Goal: Task Accomplishment & Management: Complete application form

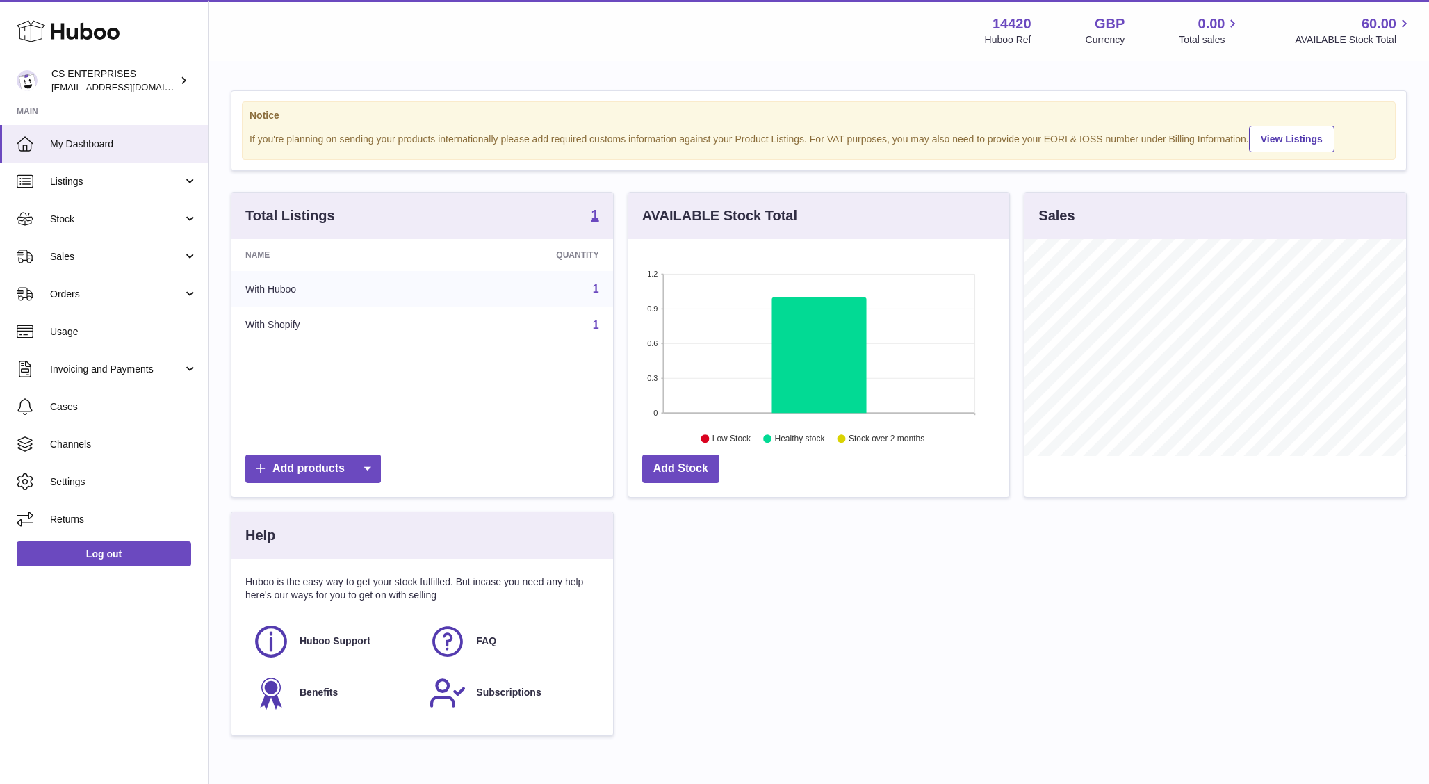
scroll to position [217, 382]
click at [194, 216] on link "Stock" at bounding box center [104, 219] width 208 height 38
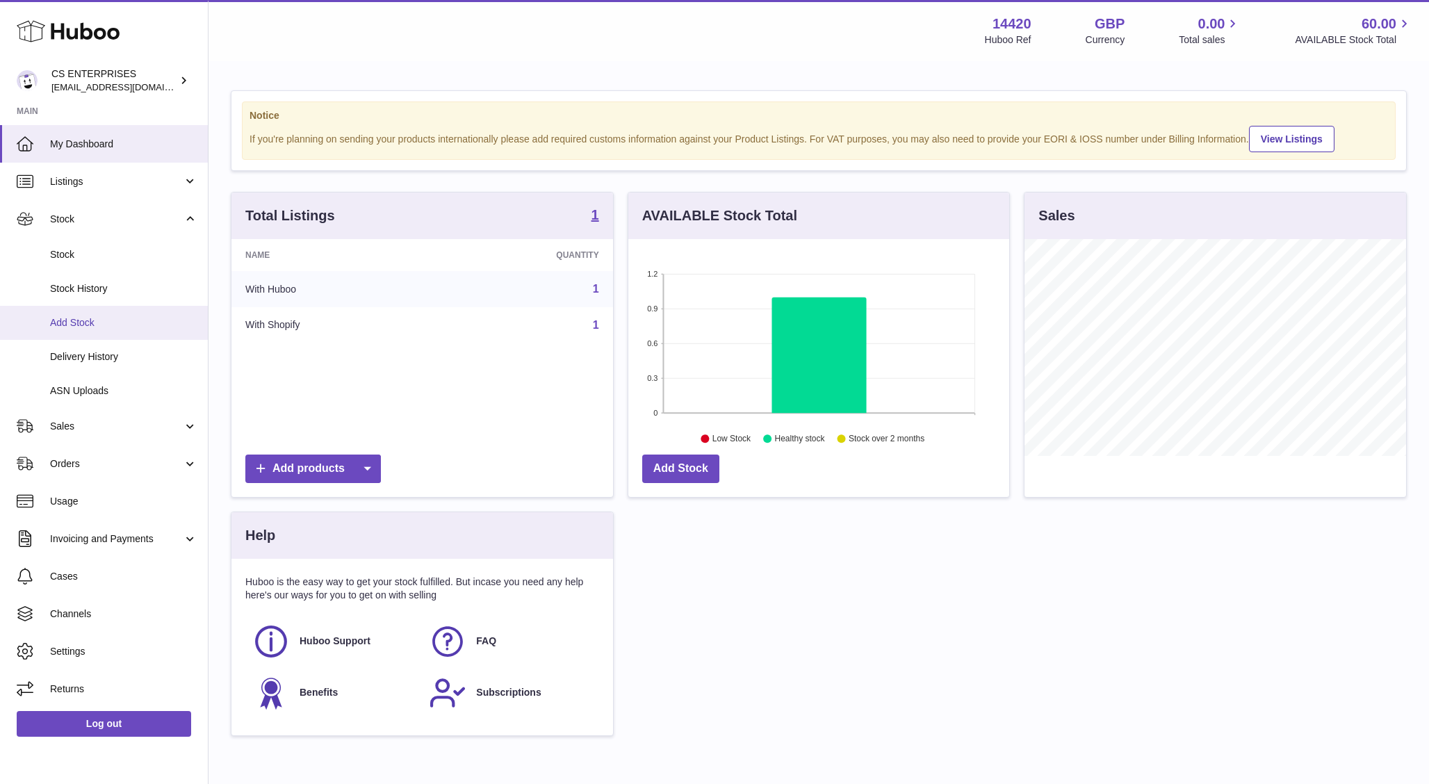
click at [73, 321] on span "Add Stock" at bounding box center [123, 322] width 147 height 13
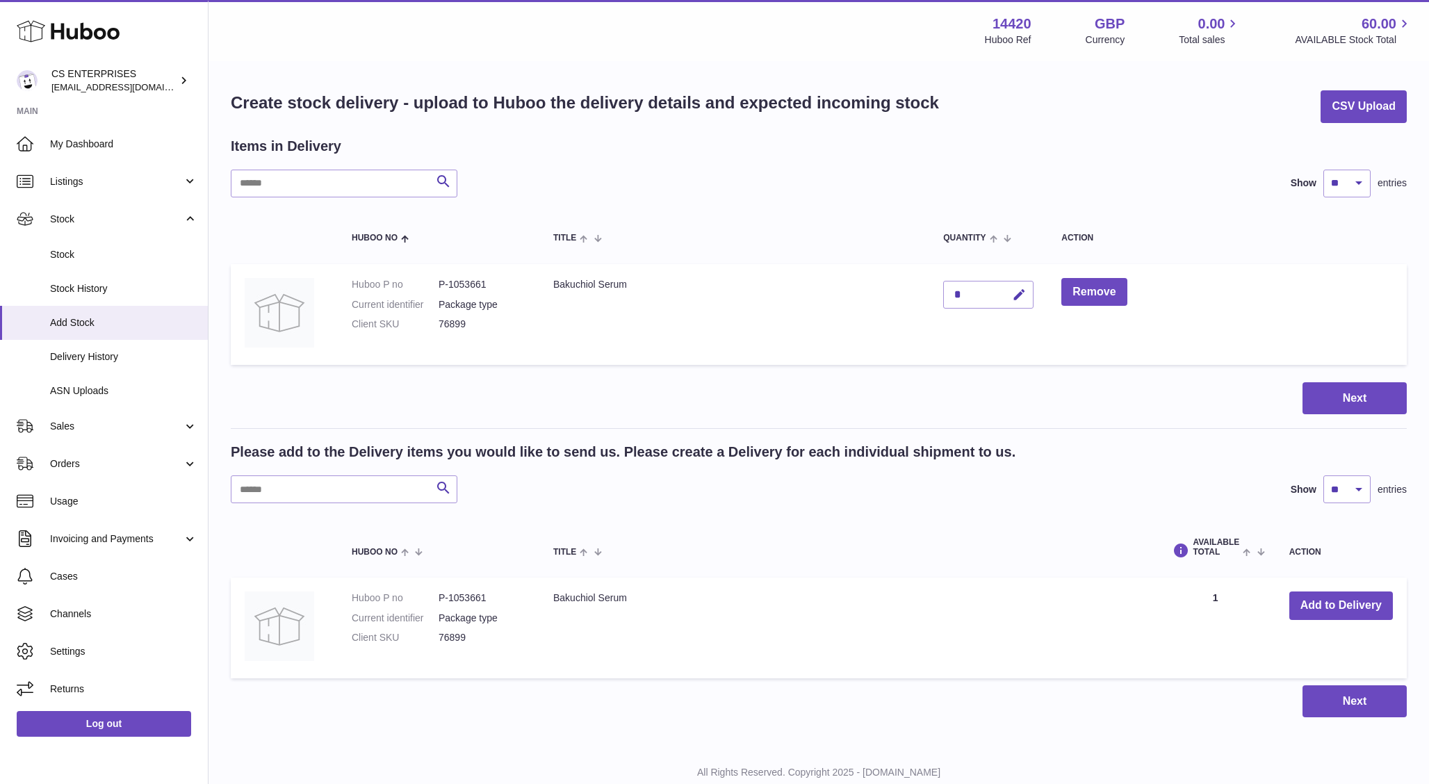
click at [969, 284] on div "*" at bounding box center [988, 295] width 90 height 28
click at [963, 293] on div "*" at bounding box center [988, 295] width 90 height 28
click at [959, 291] on div "*" at bounding box center [988, 295] width 90 height 28
click at [1208, 599] on td "AVAILABLE Total 1" at bounding box center [1215, 628] width 120 height 101
click at [980, 298] on div "*" at bounding box center [988, 295] width 90 height 28
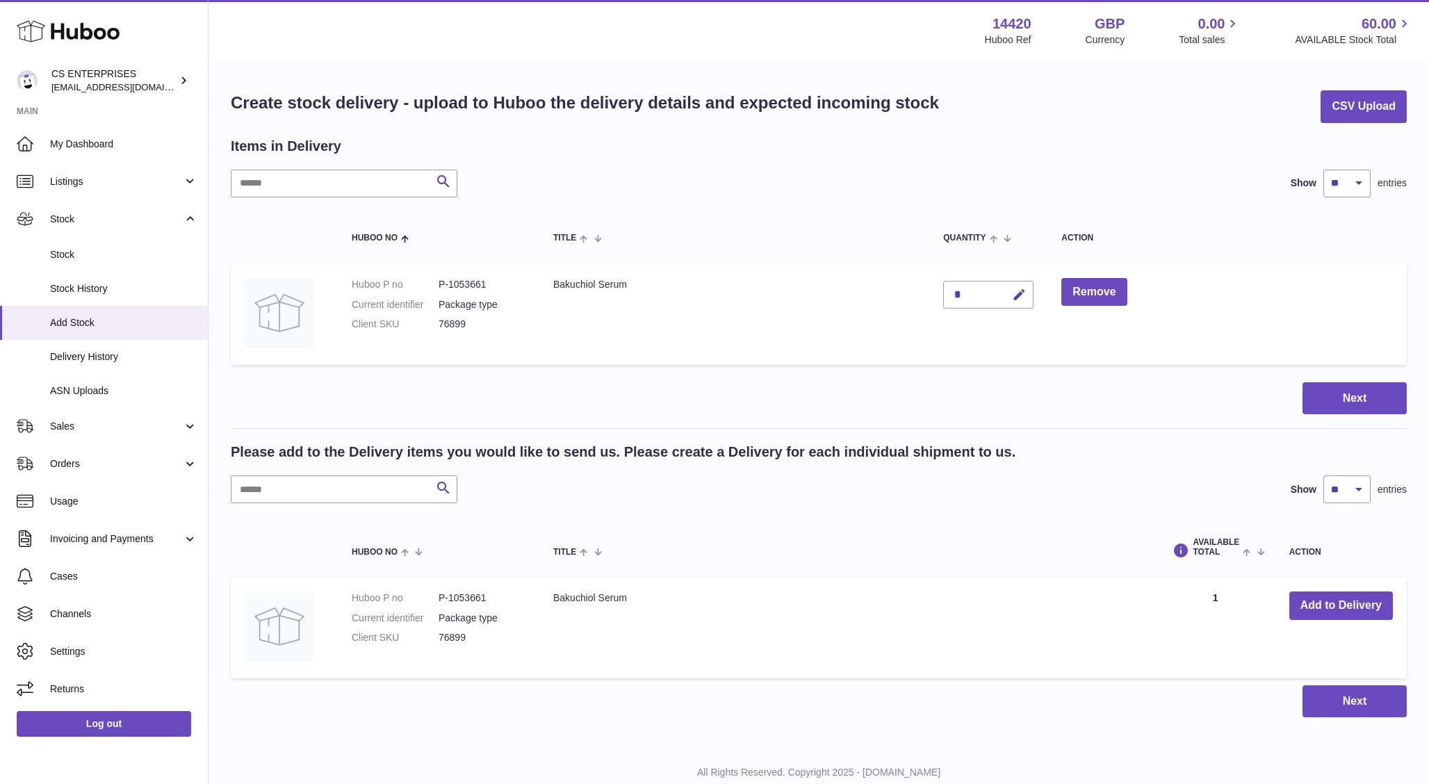
click at [957, 298] on div "*" at bounding box center [988, 295] width 90 height 28
click at [952, 293] on div "*" at bounding box center [988, 295] width 90 height 28
click at [1019, 297] on icon "button" at bounding box center [1019, 295] width 15 height 15
type input "***"
click at [1007, 291] on button "submit" at bounding box center [1018, 295] width 26 height 22
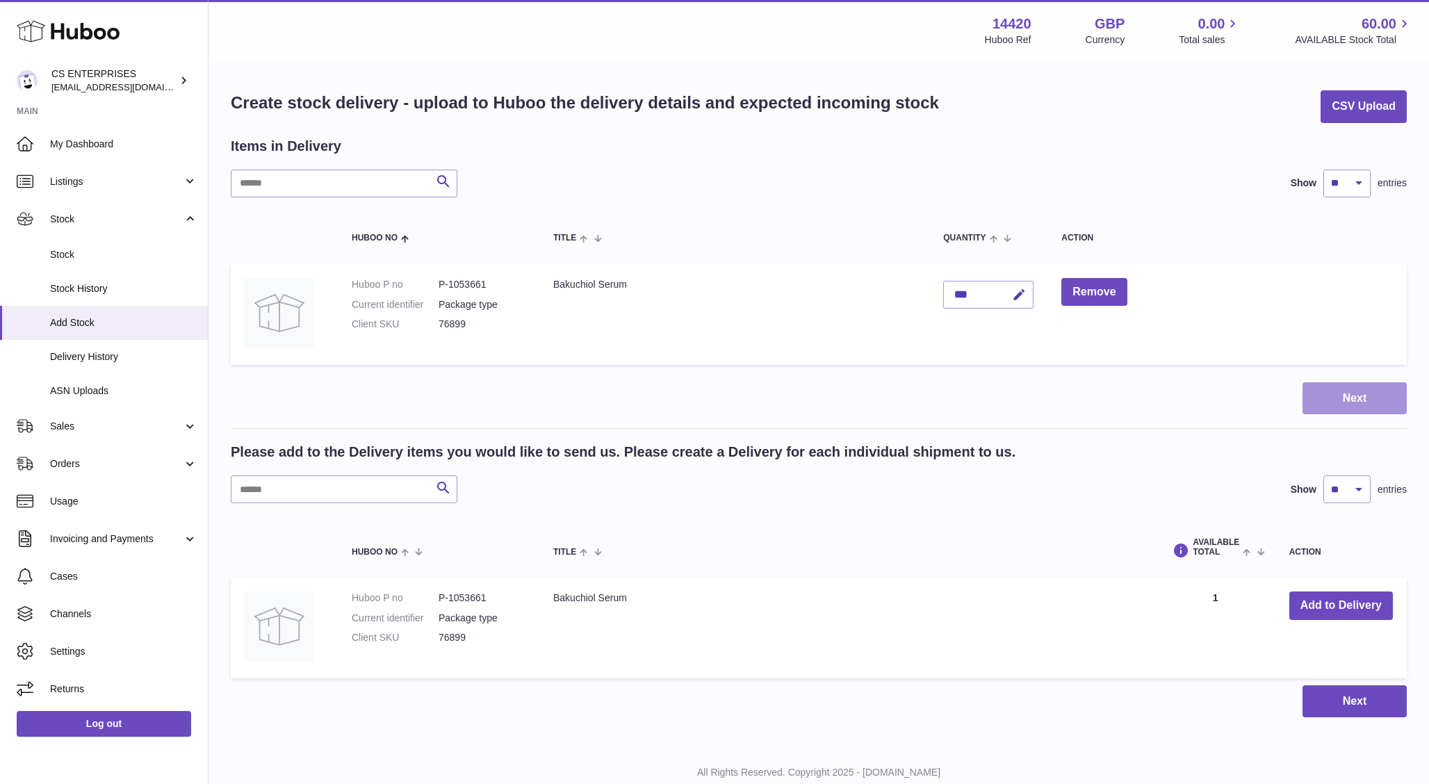
click at [1354, 393] on button "Next" at bounding box center [1355, 398] width 104 height 33
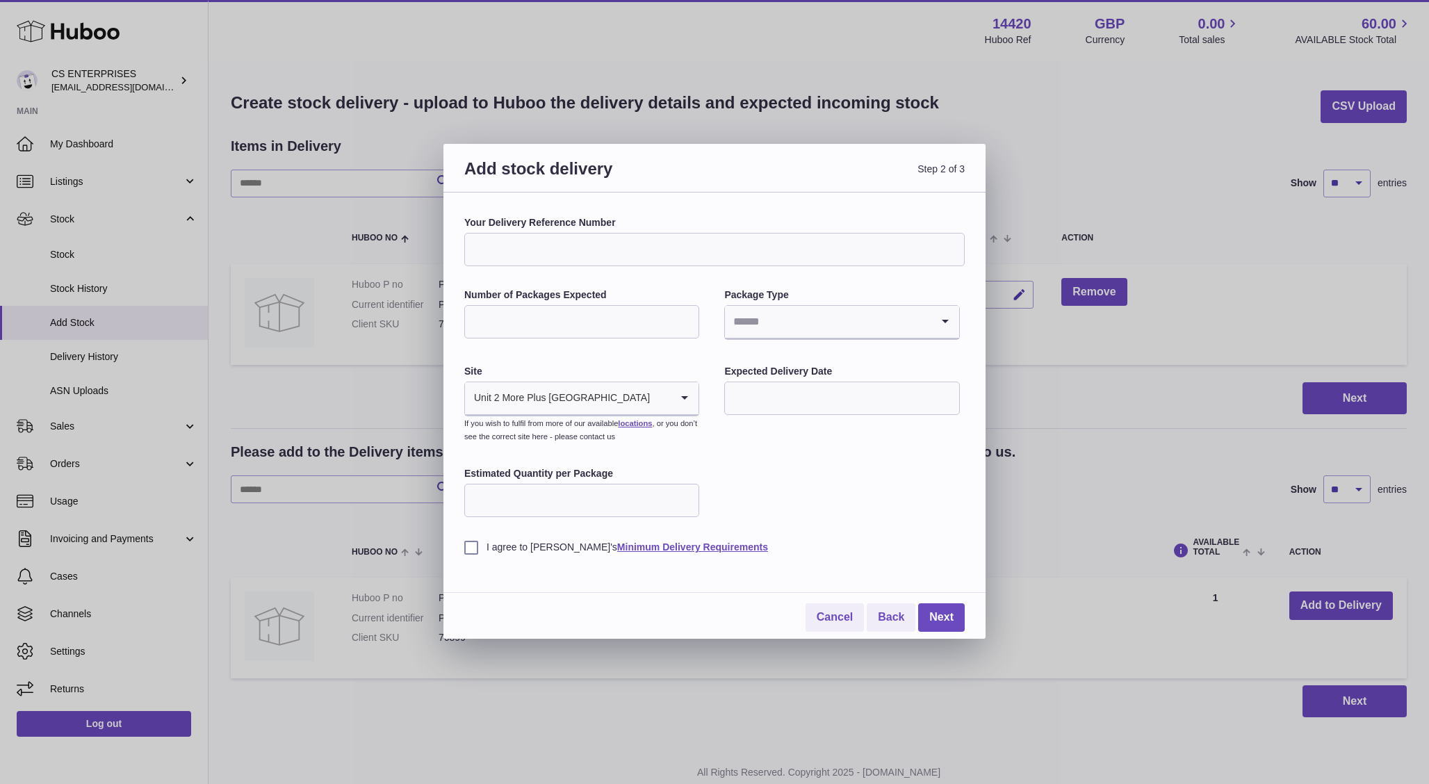
click at [582, 246] on input "Your Delivery Reference Number" at bounding box center [714, 249] width 501 height 33
click at [497, 315] on input "Number of Packages Expected" at bounding box center [581, 321] width 235 height 33
type input "***"
click at [785, 325] on input "Search for option" at bounding box center [828, 322] width 206 height 32
click at [762, 415] on li "Boxes" at bounding box center [842, 415] width 232 height 28
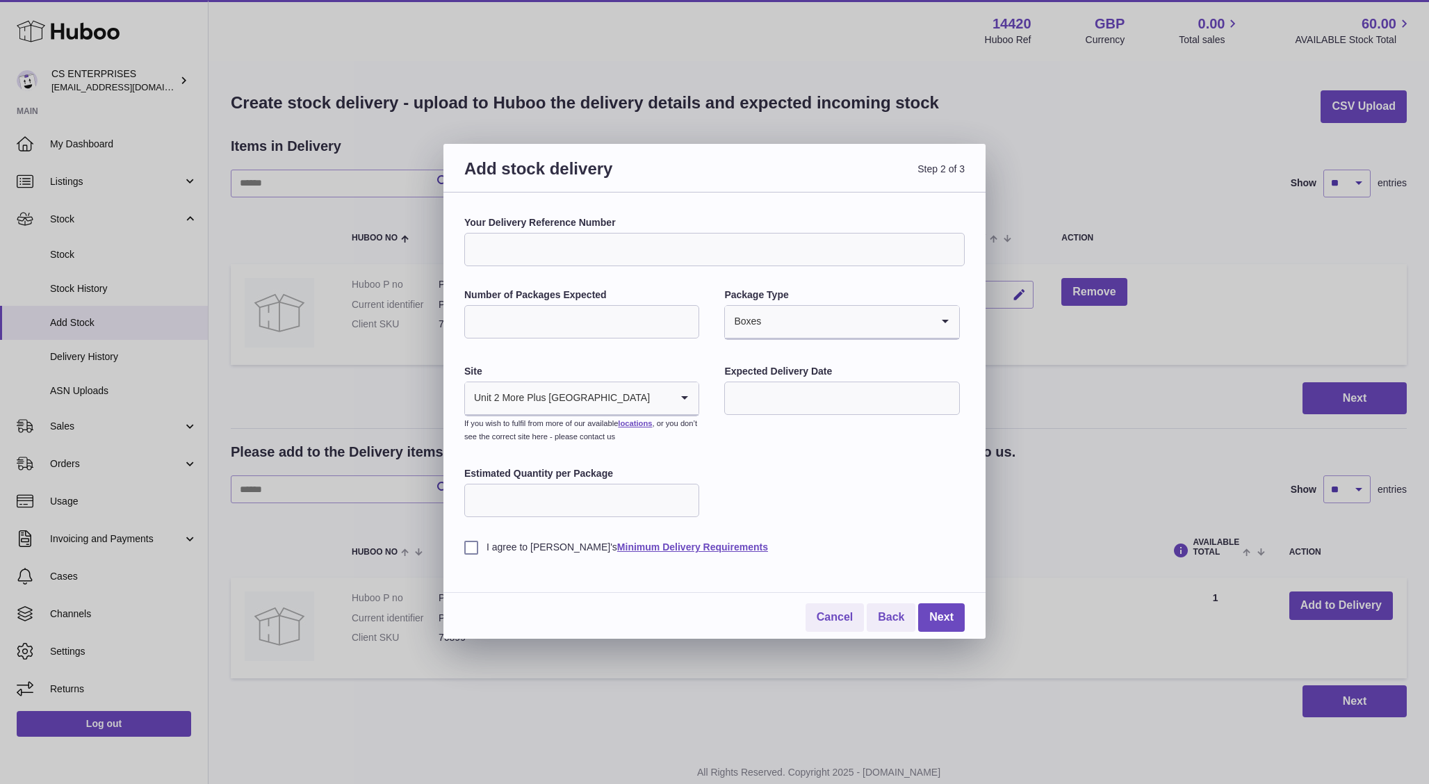
click at [544, 259] on input "Your Delivery Reference Number" at bounding box center [714, 249] width 501 height 33
click at [676, 225] on label "Your Delivery Reference Number" at bounding box center [714, 222] width 501 height 13
click at [676, 233] on input "Your Delivery Reference Number" at bounding box center [714, 249] width 501 height 33
click at [865, 401] on input "text" at bounding box center [841, 398] width 235 height 33
click at [833, 361] on div "Your Delivery Reference Number Number of Packages Expected *** Package Type Box…" at bounding box center [714, 385] width 501 height 338
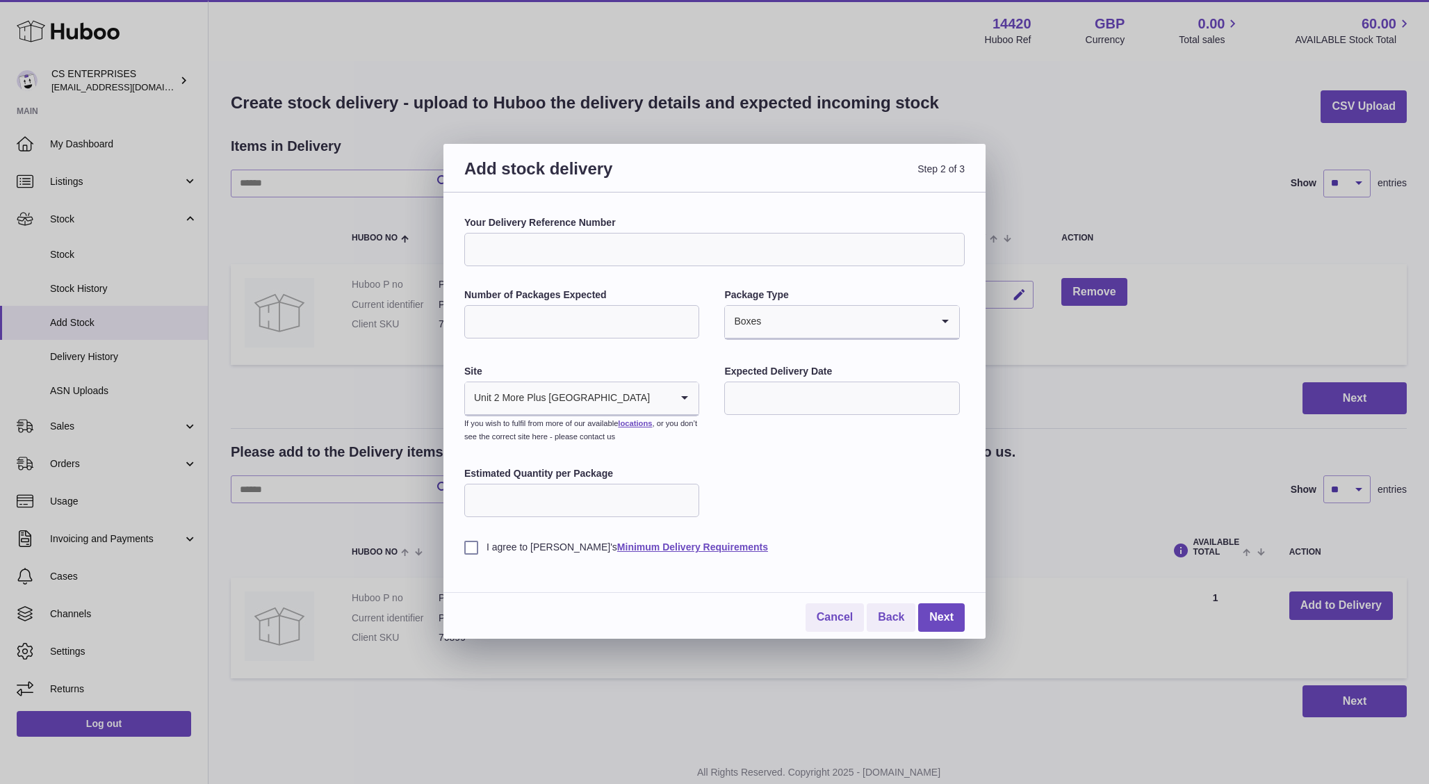
click at [594, 505] on input "Estimated Quantity per Package" at bounding box center [581, 500] width 235 height 33
click at [473, 548] on label "I agree to Huboo's Minimum Delivery Requirements" at bounding box center [714, 547] width 501 height 13
click at [519, 493] on input "Estimated Quantity per Package" at bounding box center [581, 500] width 235 height 33
click at [540, 241] on input "Your Delivery Reference Number" at bounding box center [714, 249] width 501 height 33
click at [940, 616] on link "Next" at bounding box center [941, 617] width 47 height 29
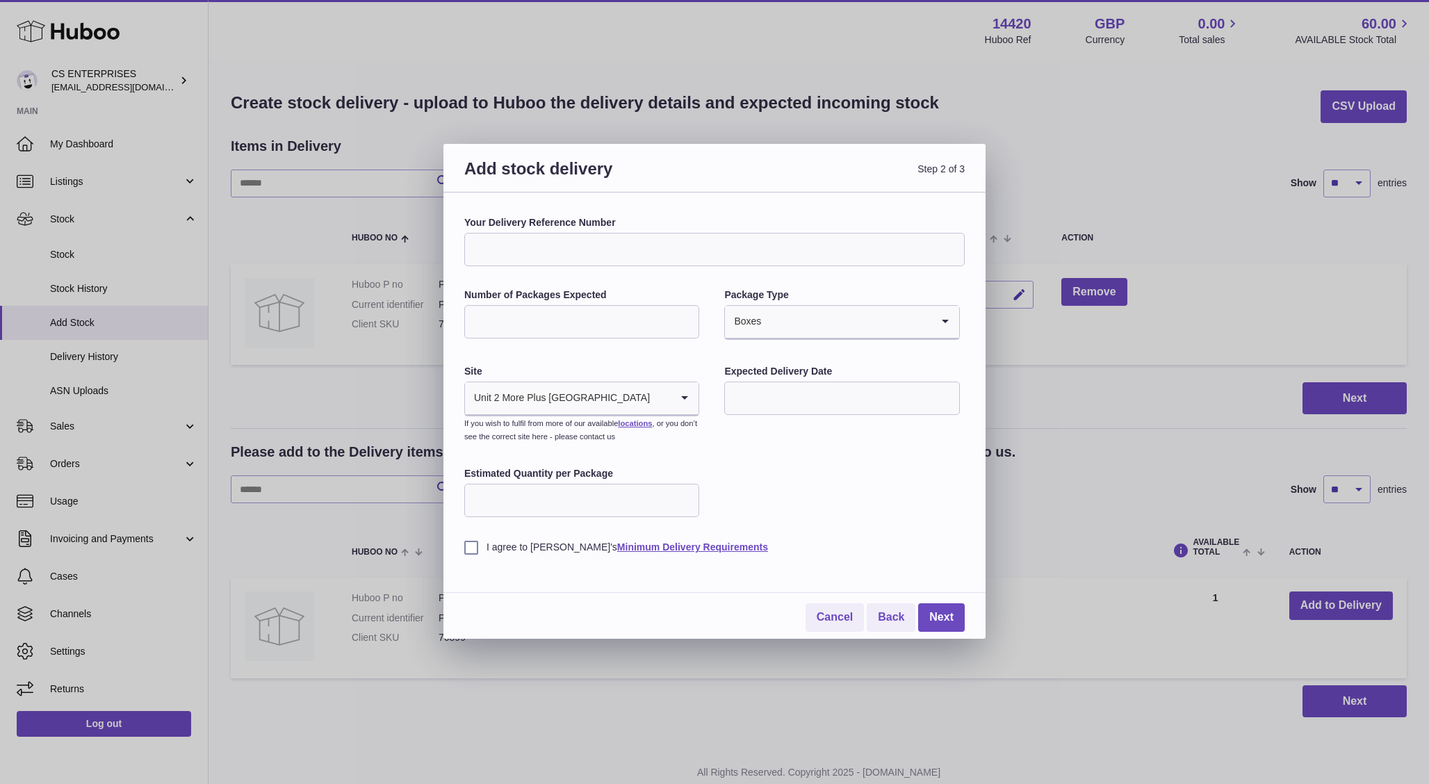
click at [600, 244] on input "Your Delivery Reference Number" at bounding box center [714, 249] width 501 height 33
click at [765, 386] on input "text" at bounding box center [841, 398] width 235 height 33
click at [970, 520] on div "Your Delivery Reference Number Number of Packages Expected *** Package Type Box…" at bounding box center [715, 416] width 542 height 446
click at [945, 617] on link "Next" at bounding box center [941, 617] width 47 height 29
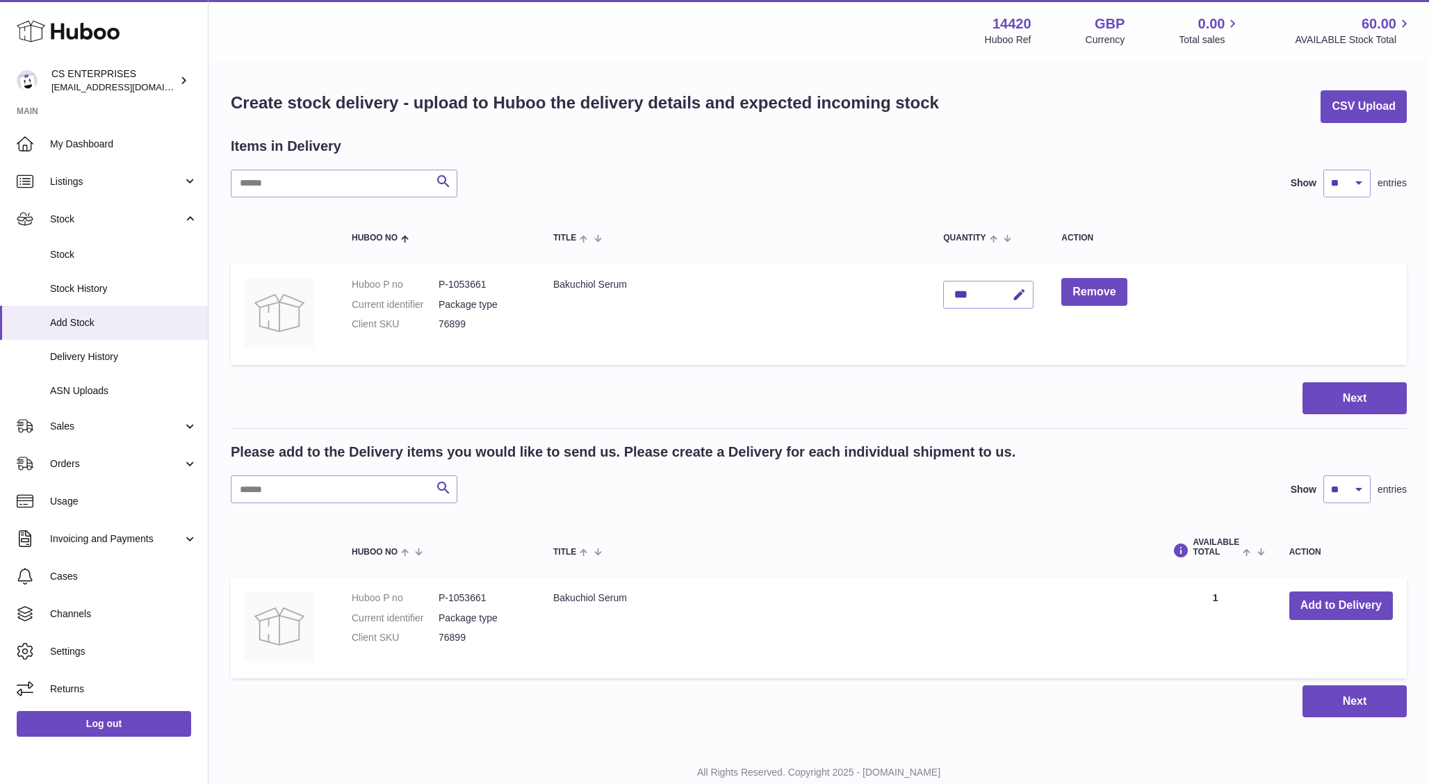
click at [966, 128] on div at bounding box center [714, 392] width 1429 height 784
click at [101, 359] on span "Delivery History" at bounding box center [123, 356] width 147 height 13
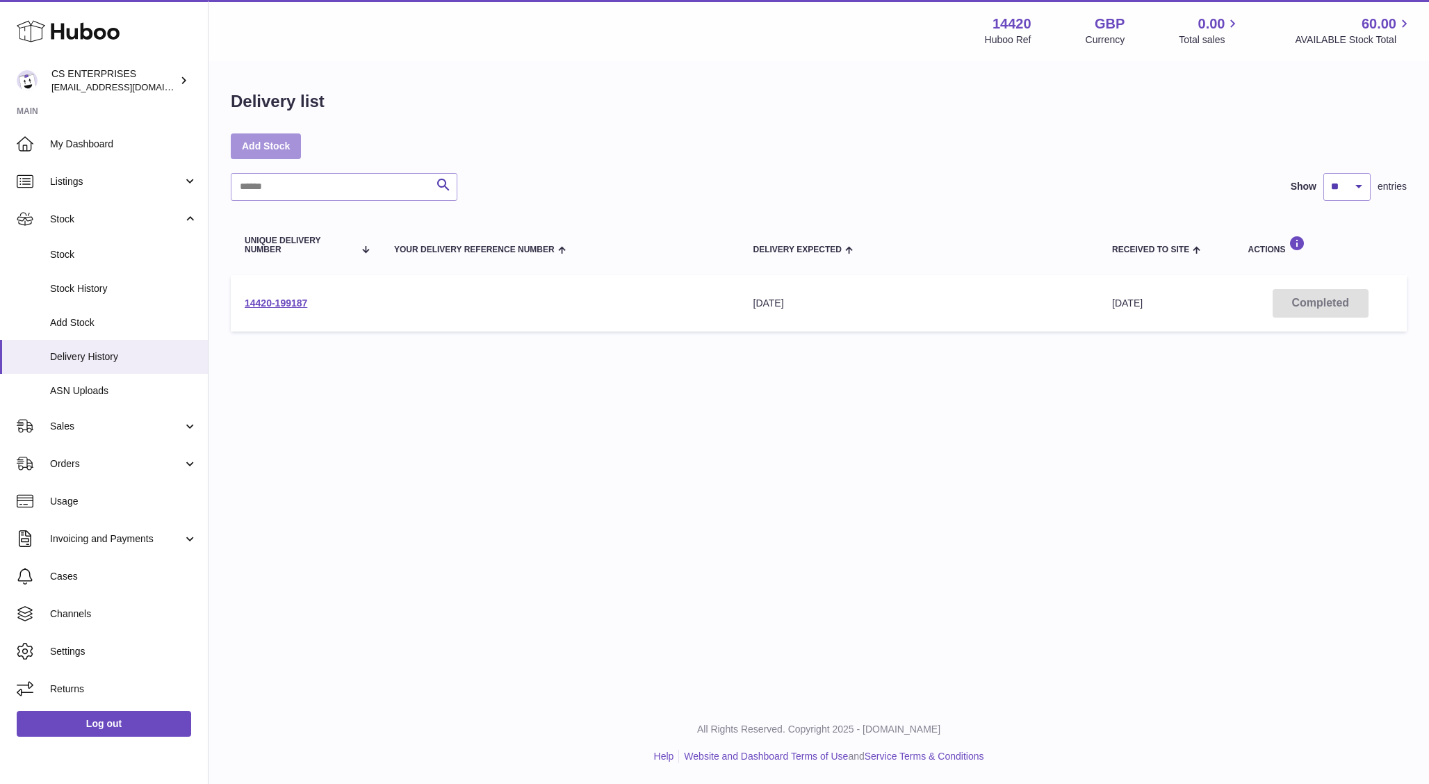
click at [277, 147] on link "Add Stock" at bounding box center [266, 145] width 70 height 25
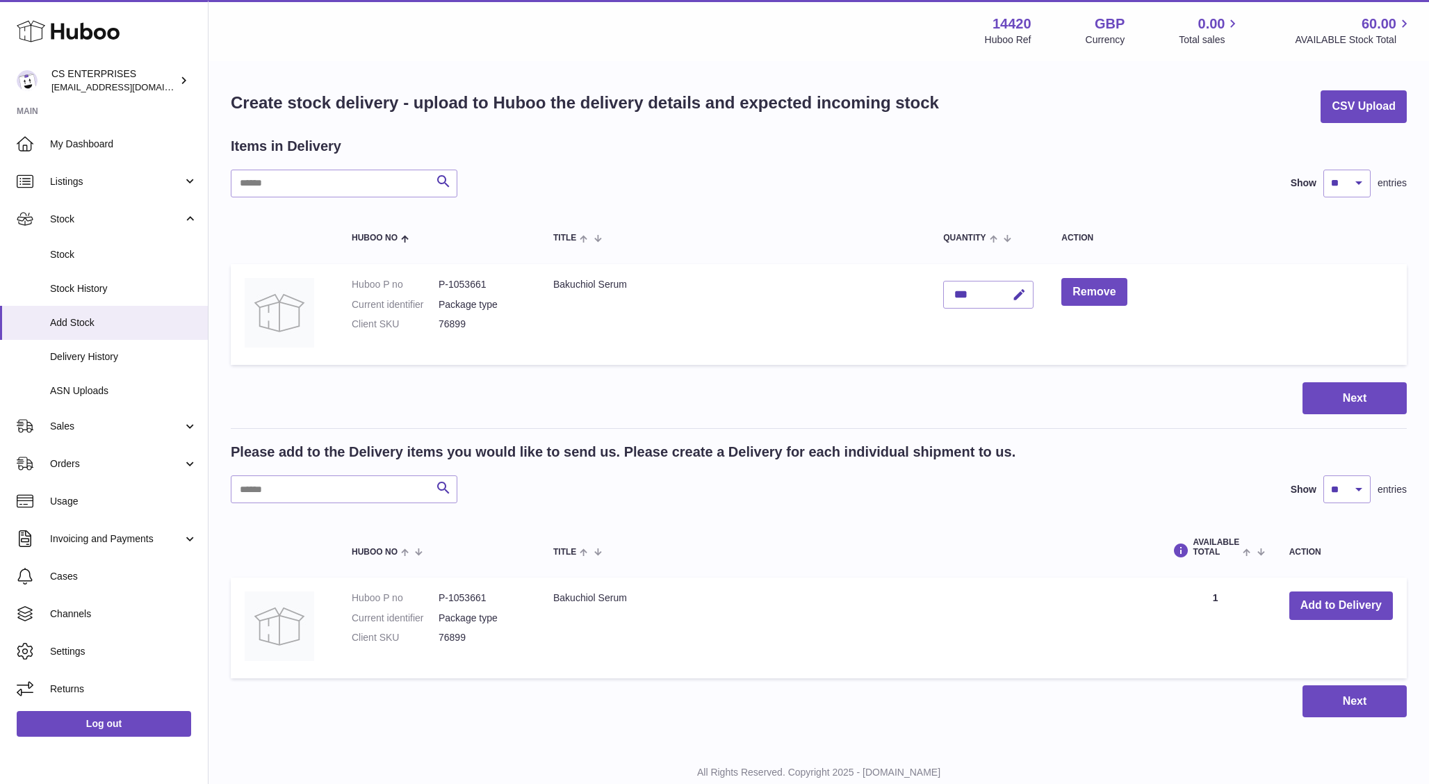
click at [687, 97] on h1 "Create stock delivery - upload to Huboo the delivery details and expected incom…" at bounding box center [585, 103] width 708 height 22
click at [685, 108] on h1 "Create stock delivery - upload to Huboo the delivery details and expected incom…" at bounding box center [585, 103] width 708 height 22
click at [448, 104] on h1 "Create stock delivery - upload to Huboo the delivery details and expected incom…" at bounding box center [585, 103] width 708 height 22
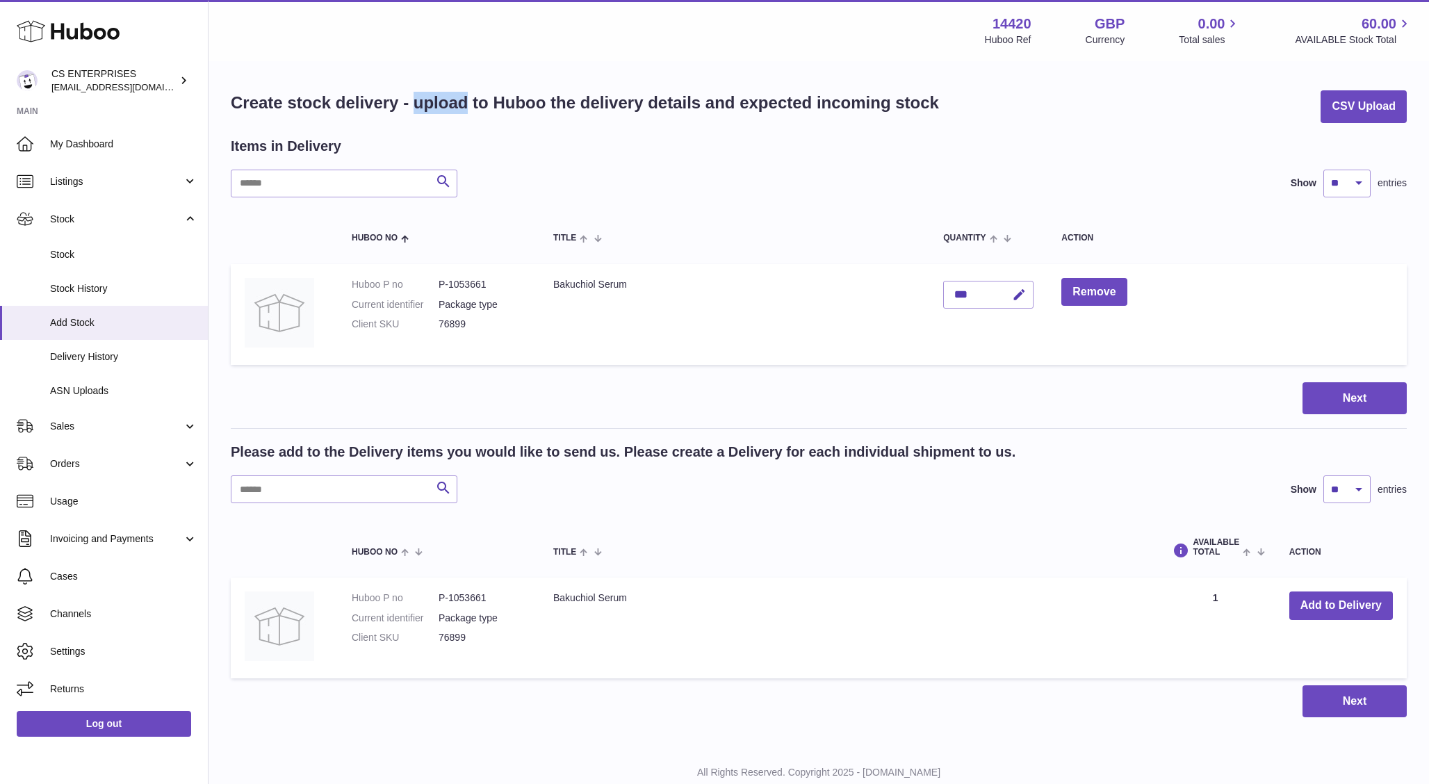
click at [932, 95] on h1 "Create stock delivery - upload to Huboo the delivery details and expected incom…" at bounding box center [585, 103] width 708 height 22
click at [865, 100] on h1 "Create stock delivery - upload to Huboo the delivery details and expected incom…" at bounding box center [585, 103] width 708 height 22
click at [788, 100] on h1 "Create stock delivery - upload to Huboo the delivery details and expected incom…" at bounding box center [585, 103] width 708 height 22
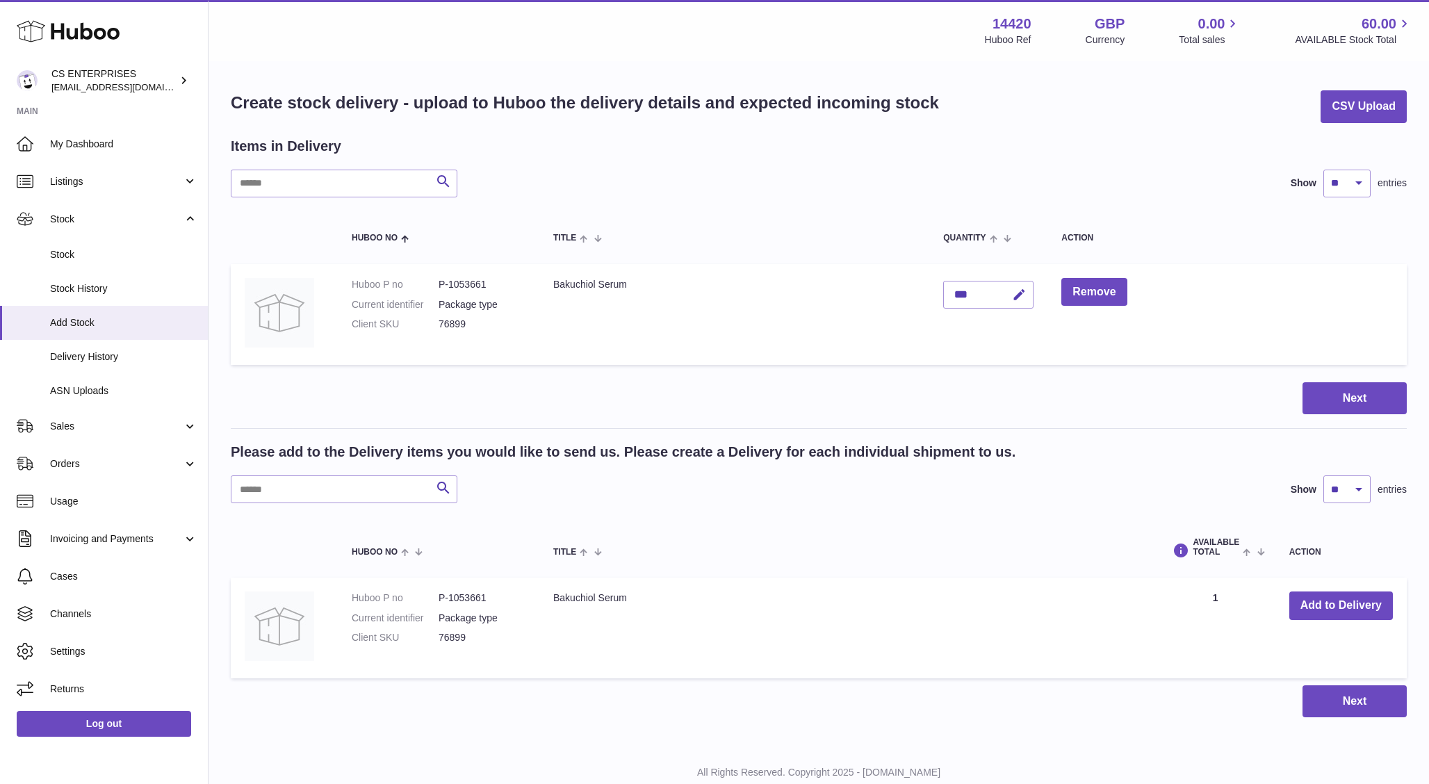
click at [788, 100] on h1 "Create stock delivery - upload to Huboo the delivery details and expected incom…" at bounding box center [585, 103] width 708 height 22
click at [710, 106] on h1 "Create stock delivery - upload to Huboo the delivery details and expected incom…" at bounding box center [585, 103] width 708 height 22
click at [672, 100] on h1 "Create stock delivery - upload to Huboo the delivery details and expected incom…" at bounding box center [585, 103] width 708 height 22
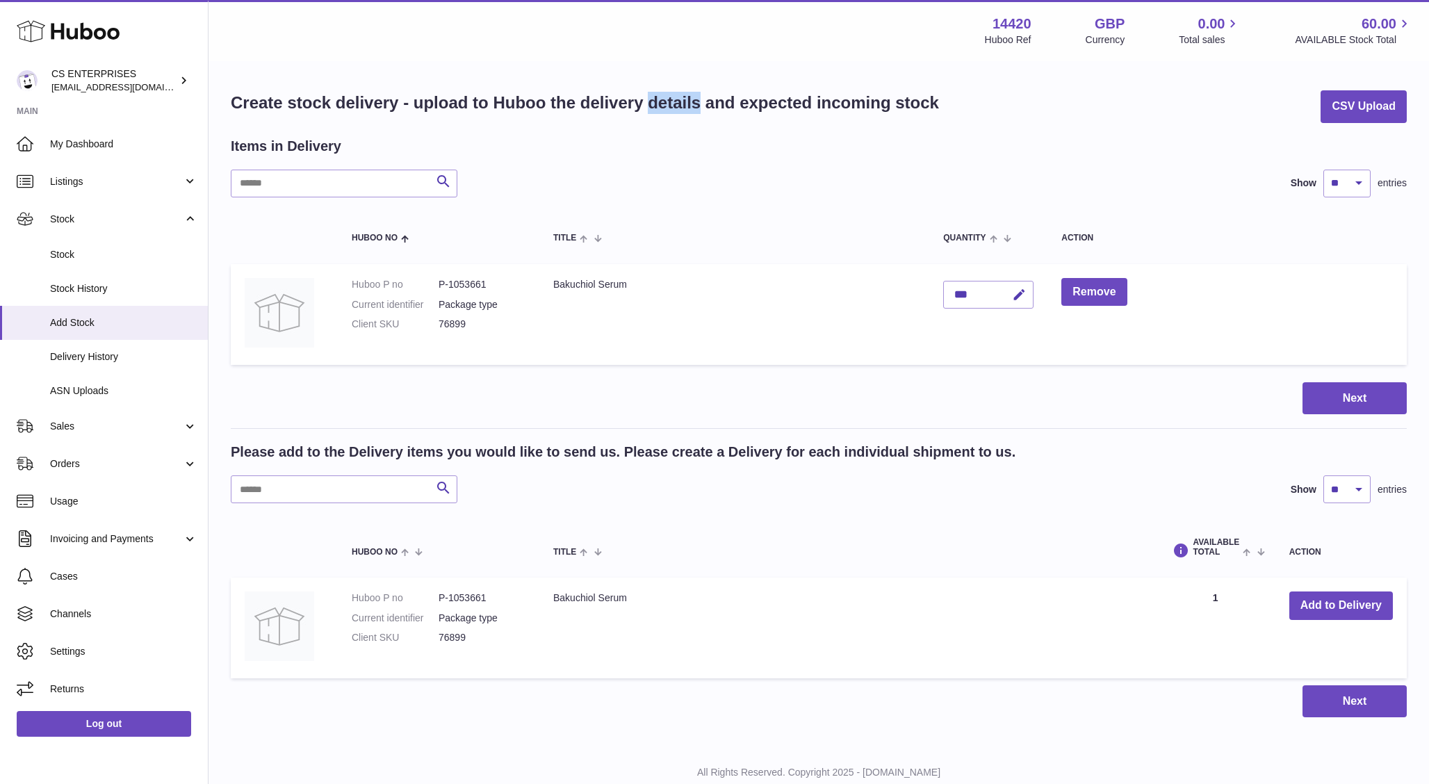
click at [625, 103] on h1 "Create stock delivery - upload to Huboo the delivery details and expected incom…" at bounding box center [585, 103] width 708 height 22
click at [564, 99] on h1 "Create stock delivery - upload to Huboo the delivery details and expected incom…" at bounding box center [585, 103] width 708 height 22
click at [528, 99] on h1 "Create stock delivery - upload to Huboo the delivery details and expected incom…" at bounding box center [585, 103] width 708 height 22
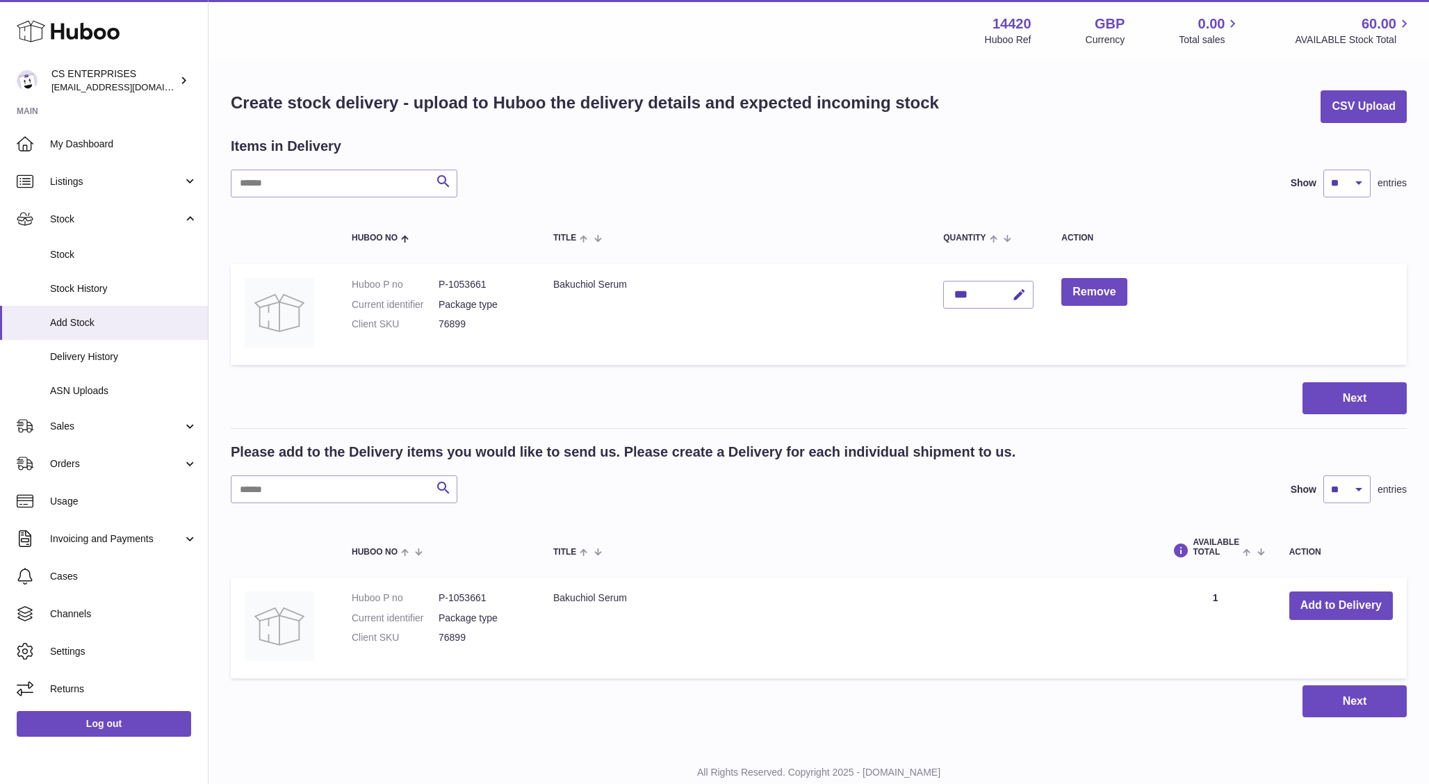
click at [528, 99] on h1 "Create stock delivery - upload to Huboo the delivery details and expected incom…" at bounding box center [585, 103] width 708 height 22
click at [445, 106] on h1 "Create stock delivery - upload to Huboo the delivery details and expected incom…" at bounding box center [585, 103] width 708 height 22
